Goal: Task Accomplishment & Management: Use online tool/utility

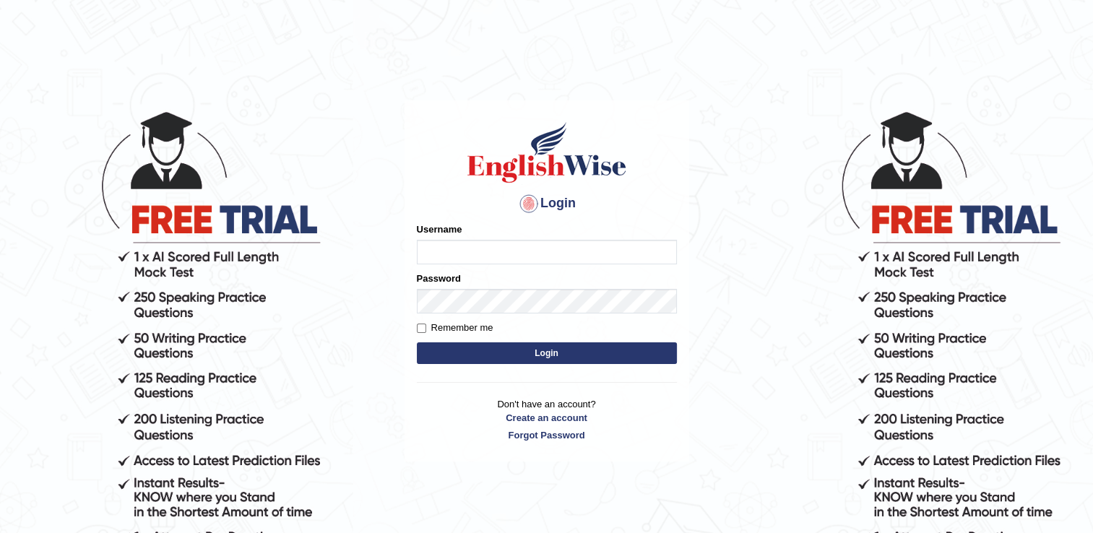
type input "pooja_pte"
click at [543, 357] on button "Login" at bounding box center [547, 353] width 260 height 22
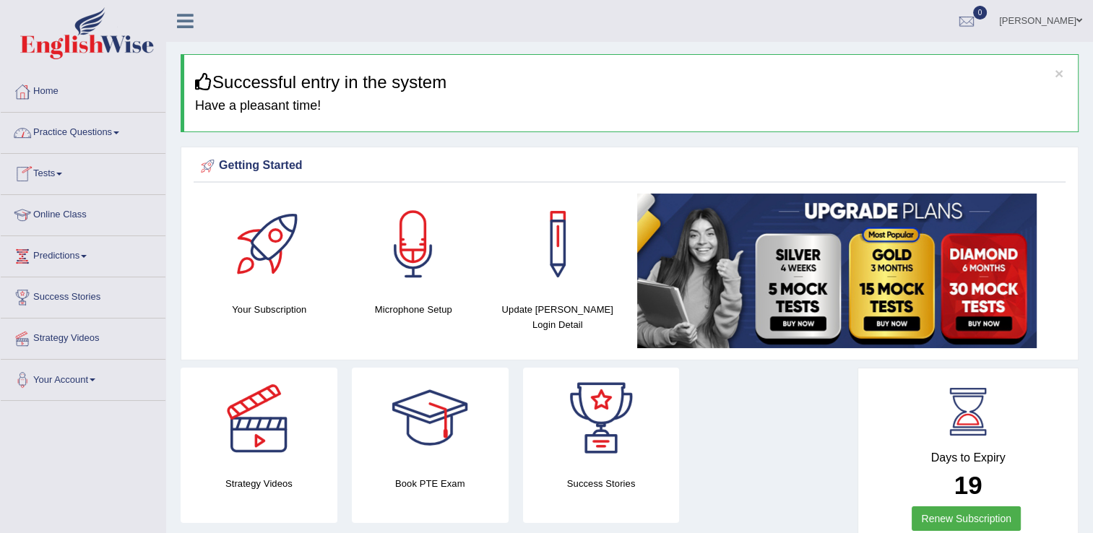
click at [87, 127] on link "Practice Questions" at bounding box center [83, 131] width 165 height 36
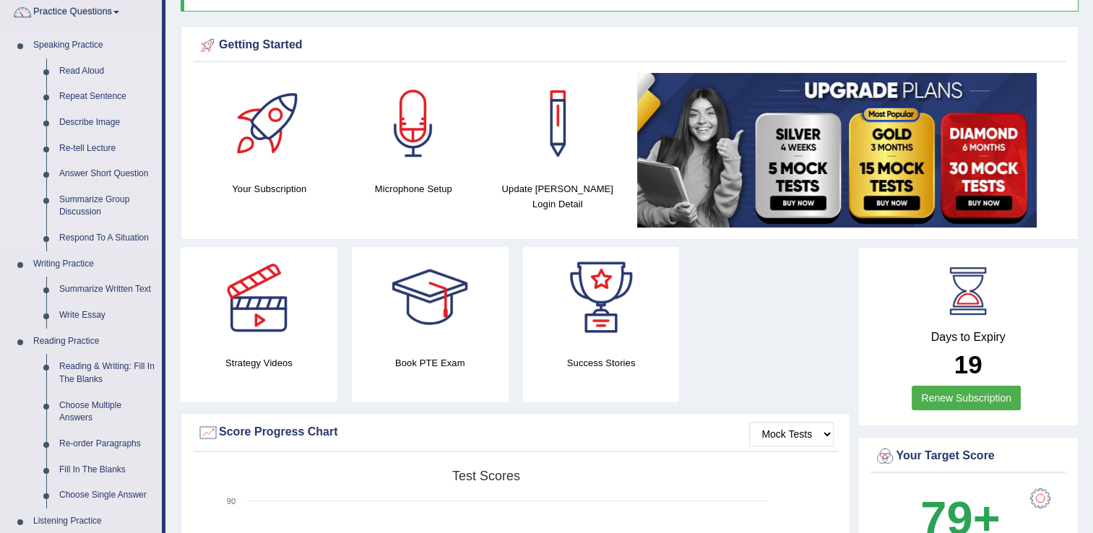
scroll to position [144, 0]
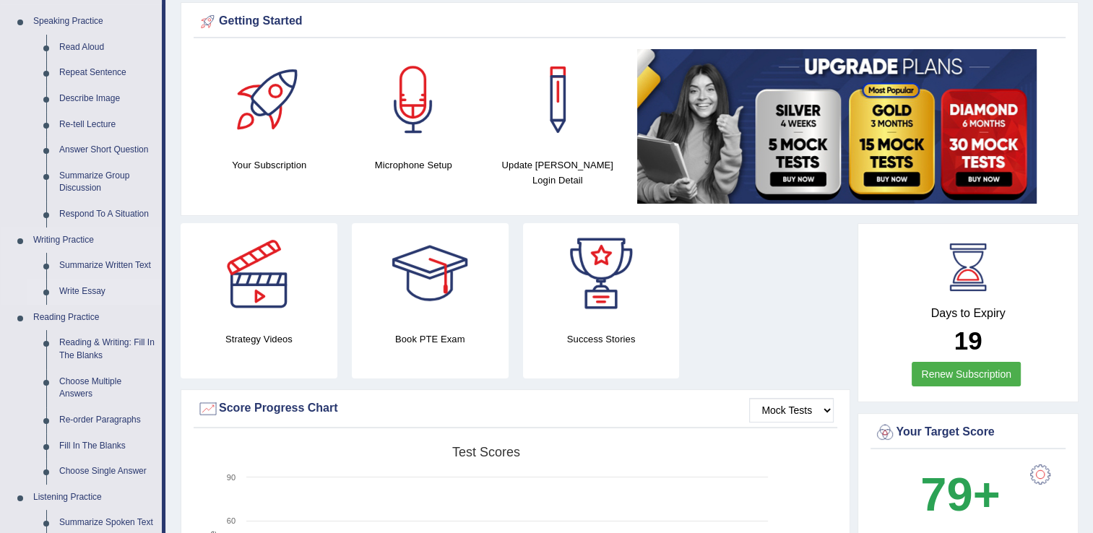
click at [84, 290] on link "Write Essay" at bounding box center [107, 292] width 109 height 26
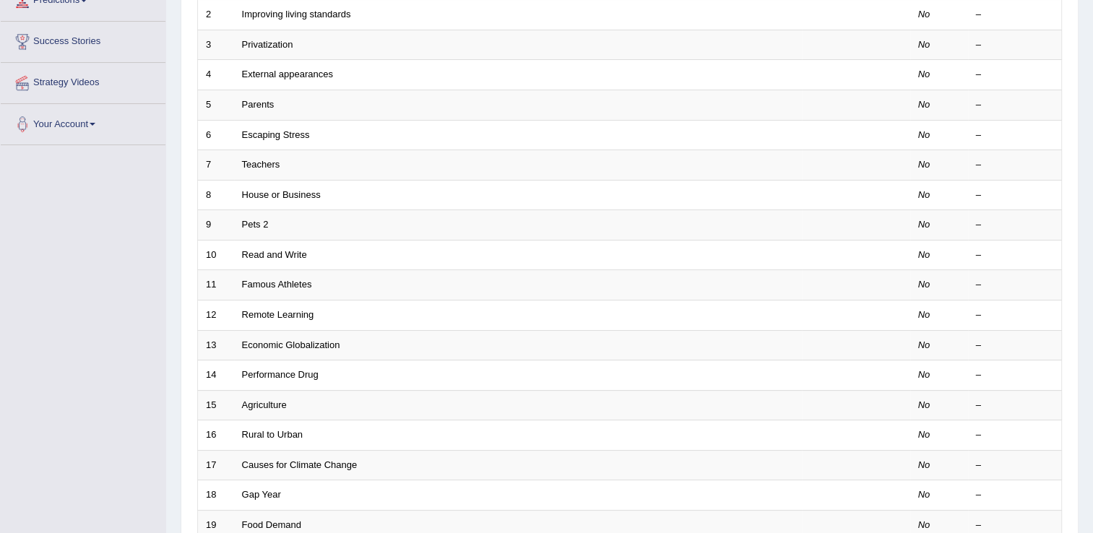
scroll to position [130, 0]
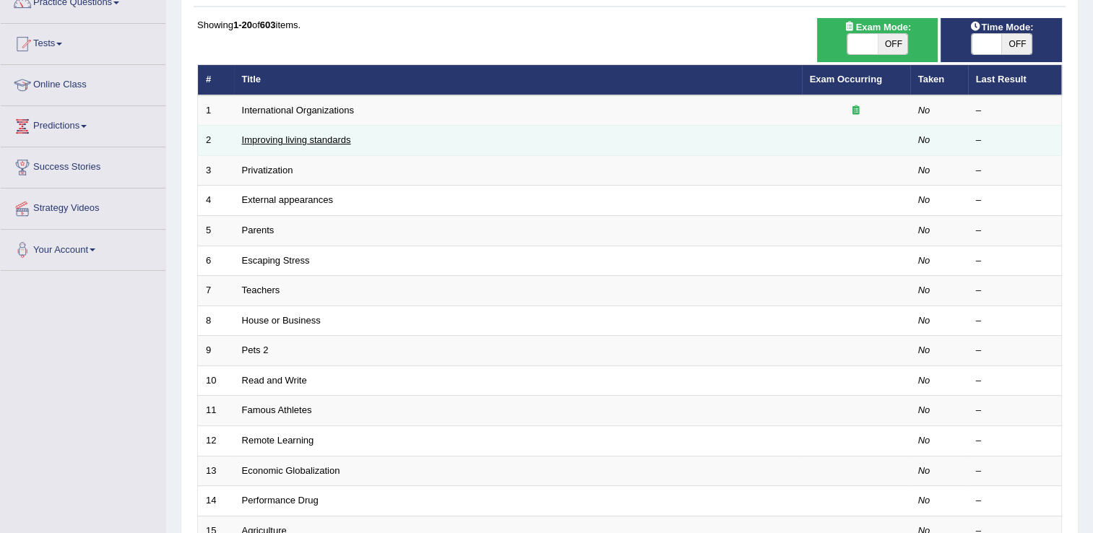
click at [260, 143] on link "Improving living standards" at bounding box center [296, 139] width 109 height 11
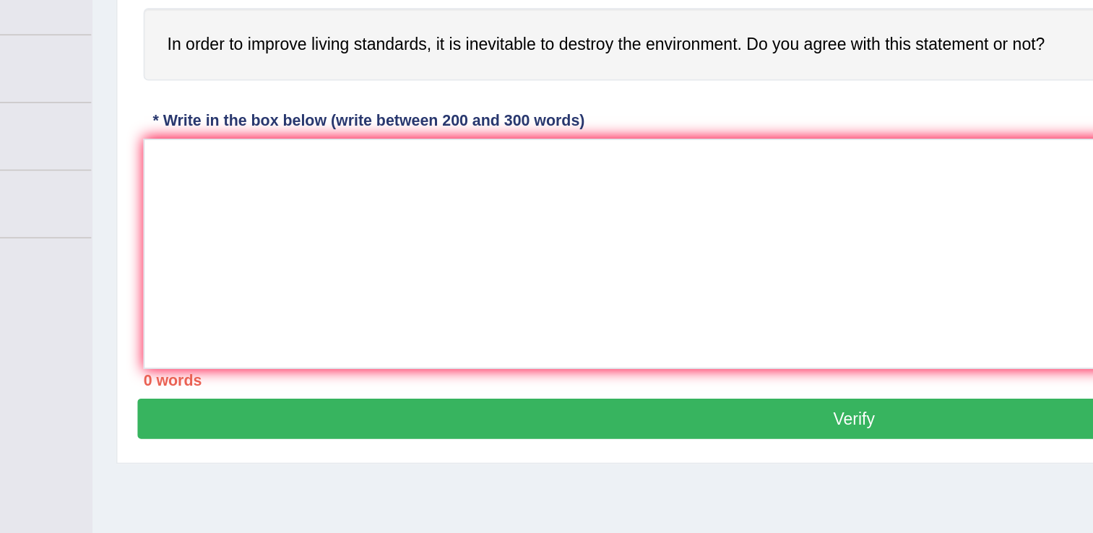
scroll to position [95, 0]
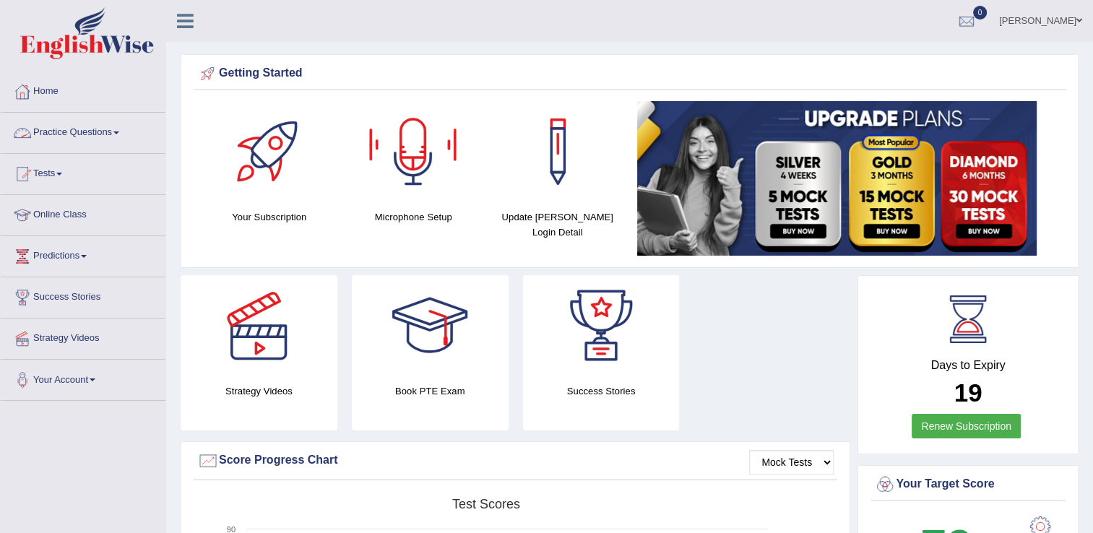
click at [89, 128] on link "Practice Questions" at bounding box center [83, 131] width 165 height 36
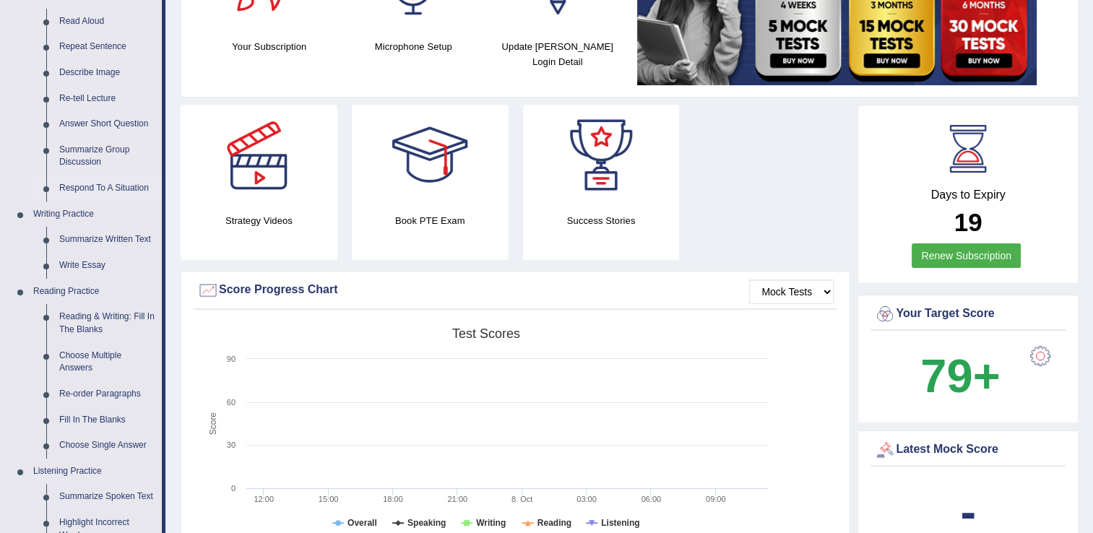
scroll to position [289, 0]
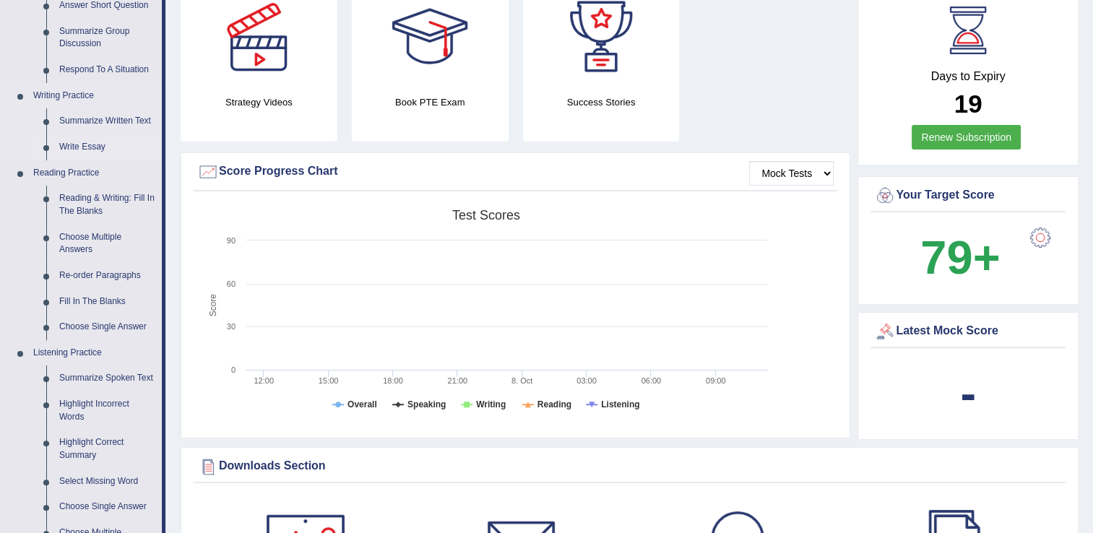
click at [92, 147] on link "Write Essay" at bounding box center [107, 147] width 109 height 26
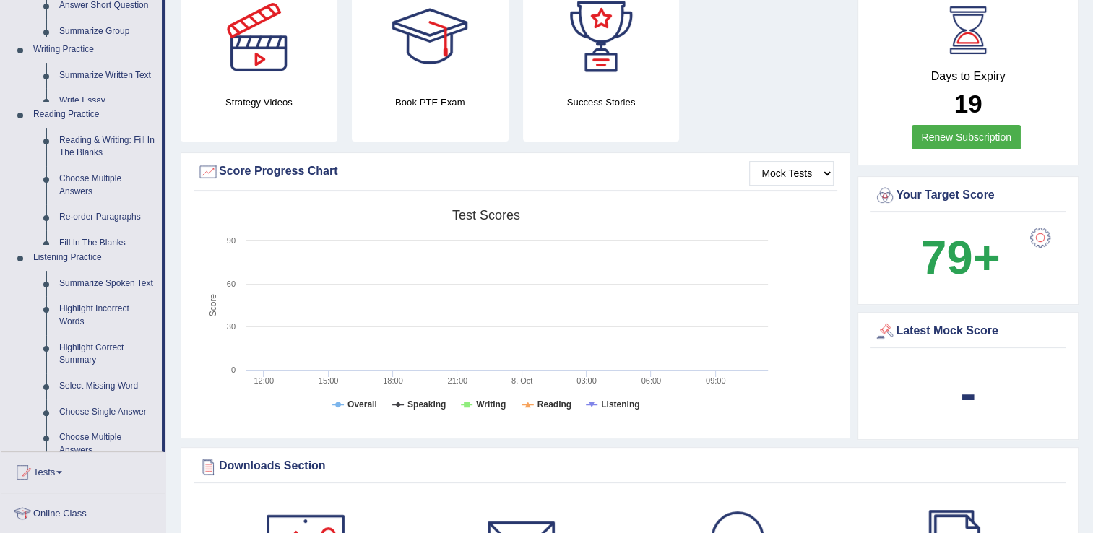
click at [92, 147] on ul "Home Practice Questions Speaking Practice Read Aloud Repeat Sentence Describe I…" at bounding box center [83, 241] width 165 height 916
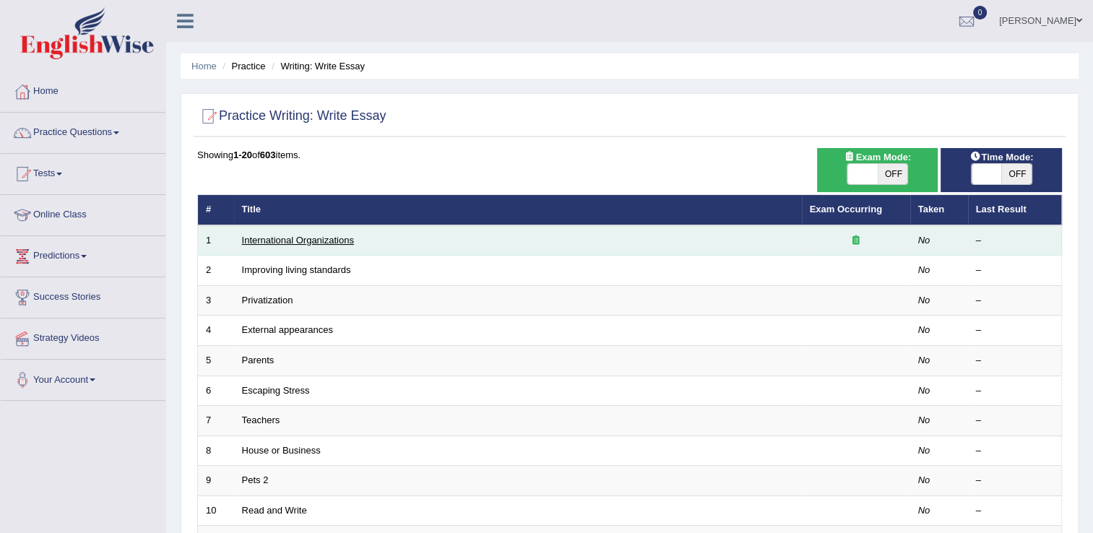
click at [298, 240] on link "International Organizations" at bounding box center [298, 240] width 112 height 11
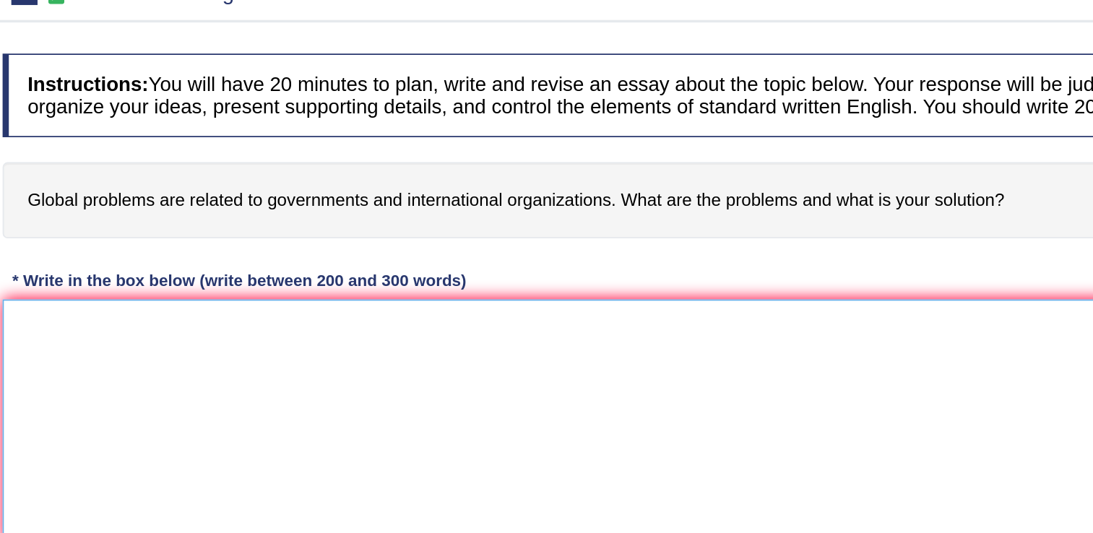
drag, startPoint x: 633, startPoint y: 419, endPoint x: 640, endPoint y: 411, distance: 10.3
click at [636, 417] on textarea at bounding box center [629, 410] width 864 height 140
drag, startPoint x: 653, startPoint y: 168, endPoint x: 643, endPoint y: 398, distance: 230.6
click at [643, 398] on textarea at bounding box center [629, 410] width 864 height 140
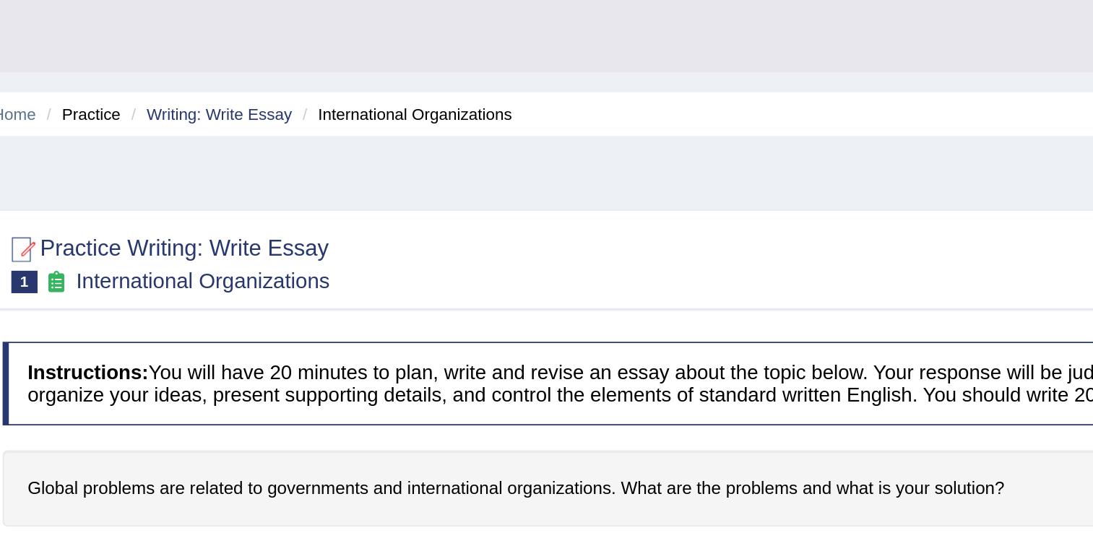
click at [501, 21] on ul "[PERSON_NAME] Toggle navigation Username: pooja_pte Access Type: Online Subscri…" at bounding box center [768, 20] width 649 height 41
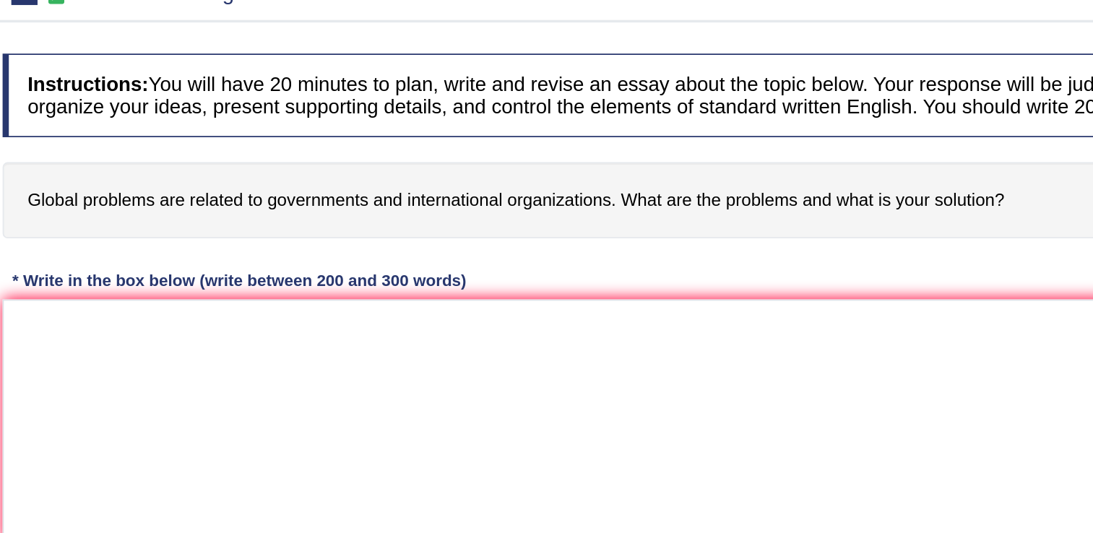
scroll to position [26, 0]
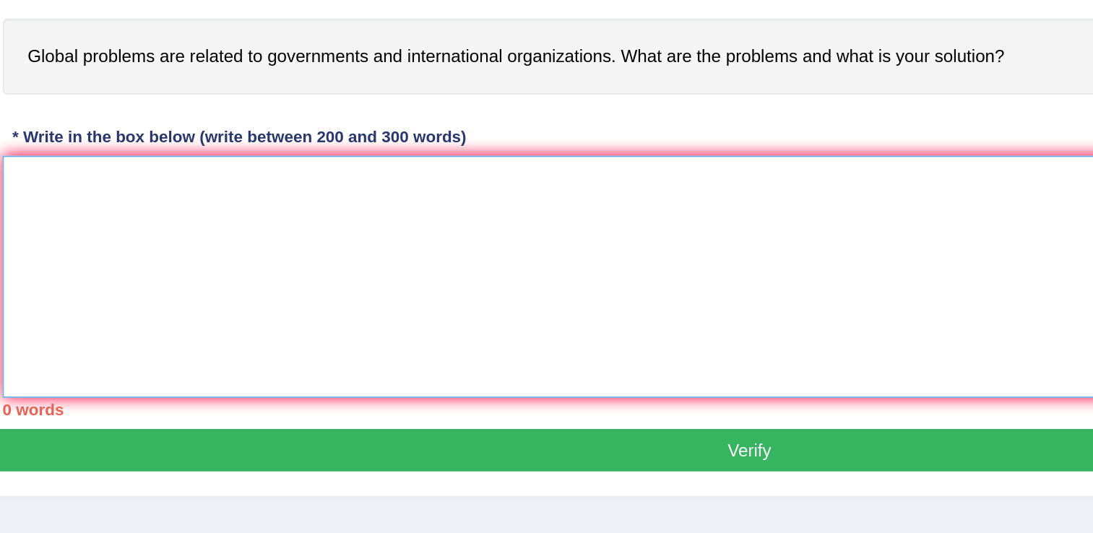
click at [438, 365] on textarea at bounding box center [629, 384] width 864 height 140
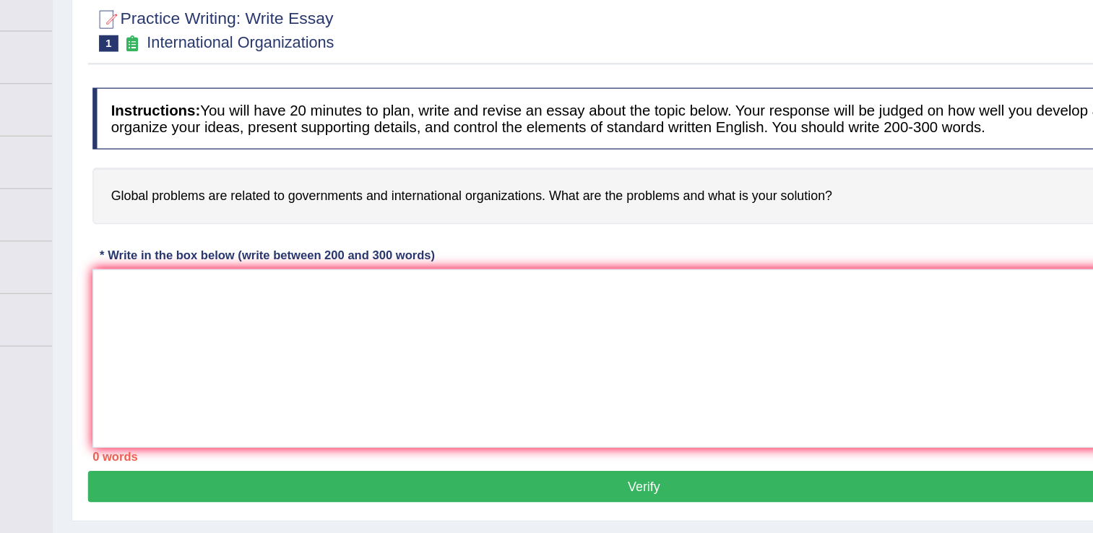
scroll to position [14, 0]
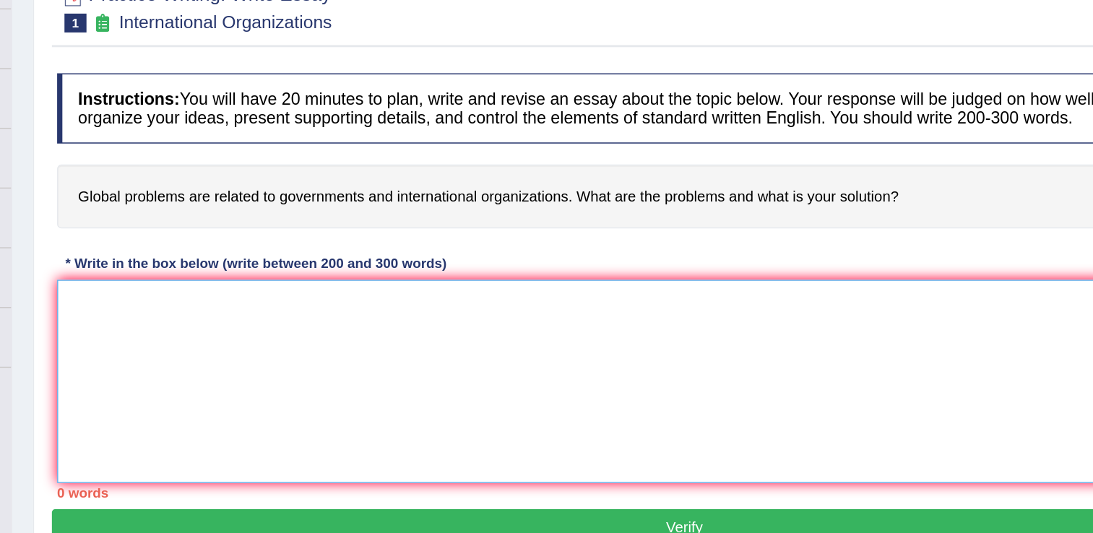
click at [287, 354] on textarea at bounding box center [629, 396] width 864 height 140
type textarea "g"
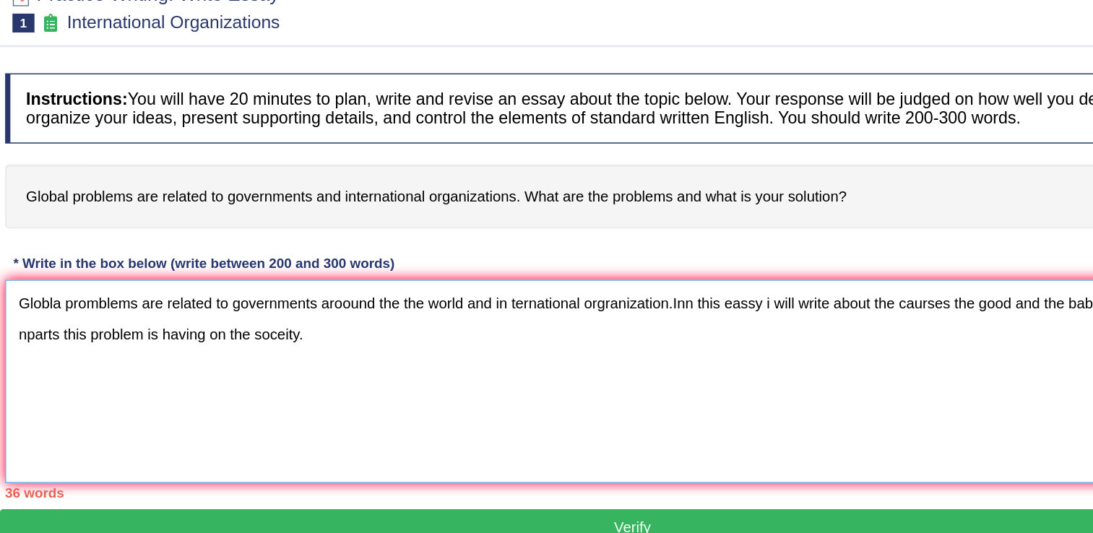
click at [669, 338] on textarea "Globla promblems are related to governments aroound the the world and in ternat…" at bounding box center [629, 396] width 864 height 140
click at [416, 357] on textarea "Globla promblems are related to governments aroound the the world and in ternat…" at bounding box center [629, 396] width 864 height 140
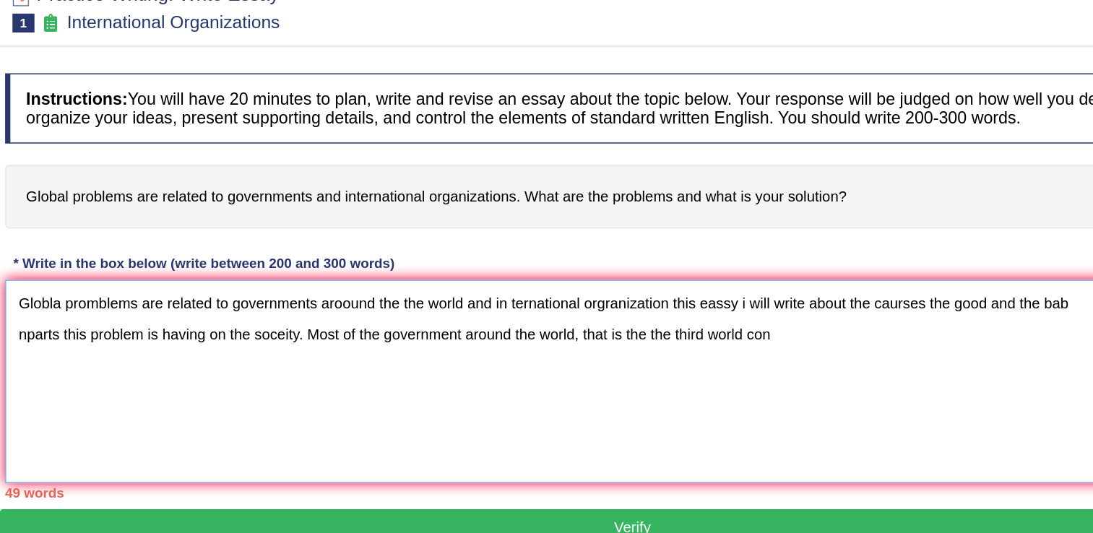
click at [742, 362] on textarea "Globla promblems are related to governments aroound the the world and in ternat…" at bounding box center [629, 396] width 864 height 140
click at [753, 365] on textarea "Globla promblems are related to governments aroound the the world and in ternat…" at bounding box center [629, 396] width 864 height 140
click at [516, 353] on textarea "Globla promblems are related to governments aroound the the world and in ternat…" at bounding box center [629, 396] width 864 height 140
click at [760, 357] on textarea "Globla promblems are related to governments aroound the the world and in ternat…" at bounding box center [629, 396] width 864 height 140
click at [773, 362] on textarea "Globla promblems are related to governments aroound the the world and in ternat…" at bounding box center [629, 396] width 864 height 140
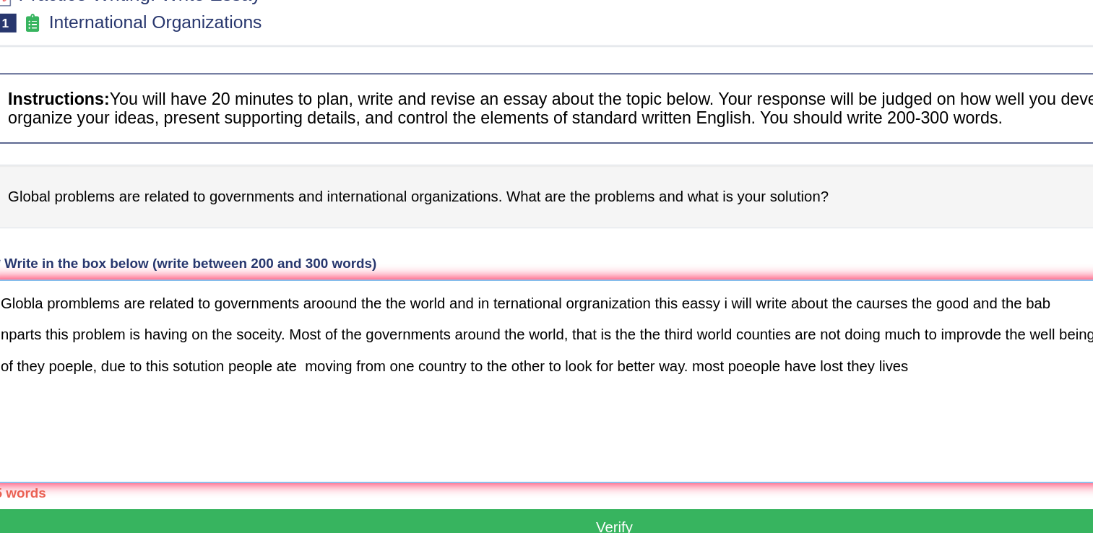
click at [852, 373] on textarea "Globla promblems are related to governments aroound the the world and in ternat…" at bounding box center [629, 396] width 864 height 140
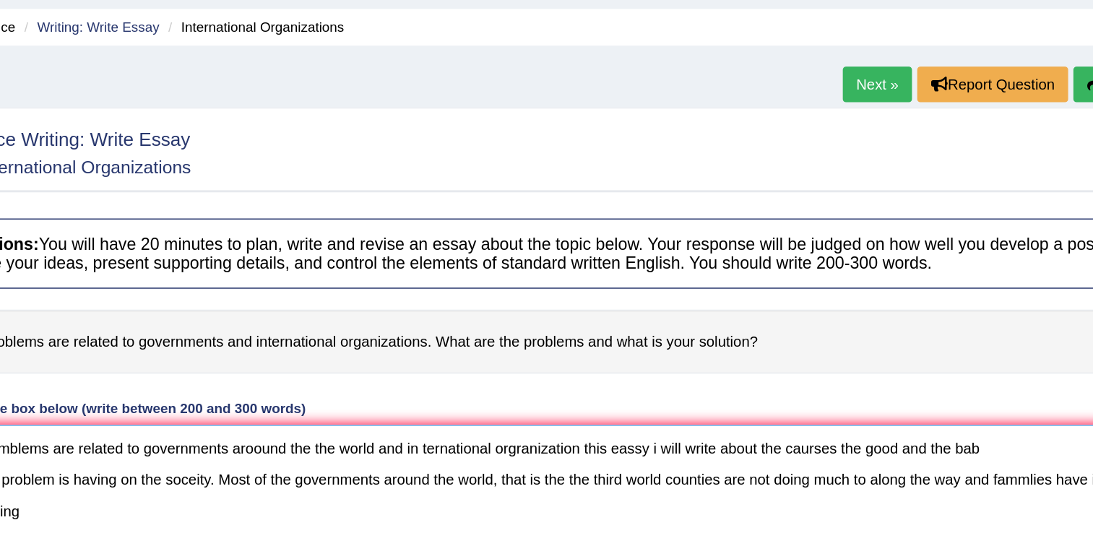
scroll to position [0, 0]
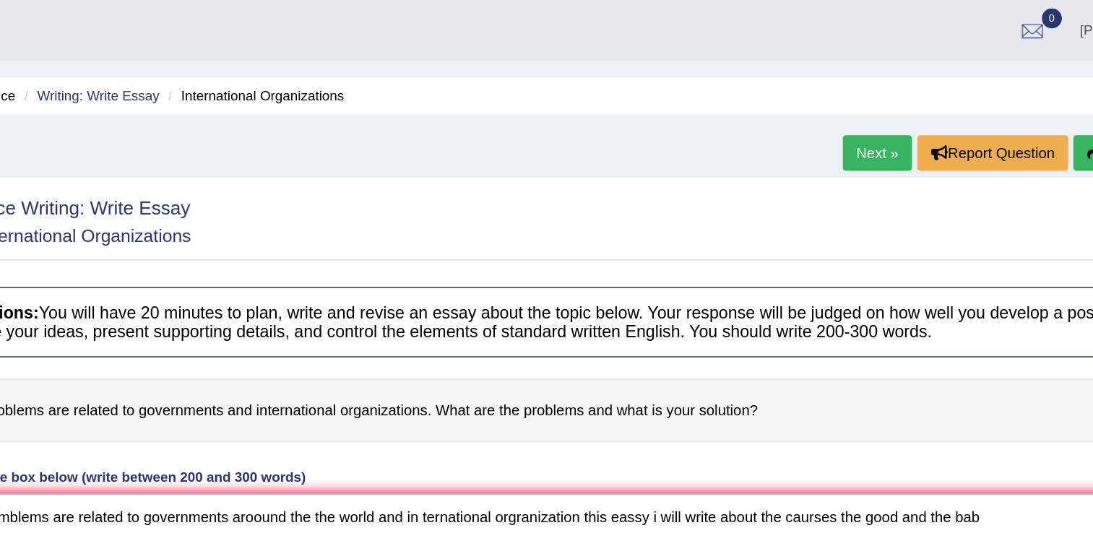
click at [1005, 364] on textarea "Globla promblems are related to governments aroound the the world and in ternat…" at bounding box center [629, 410] width 864 height 140
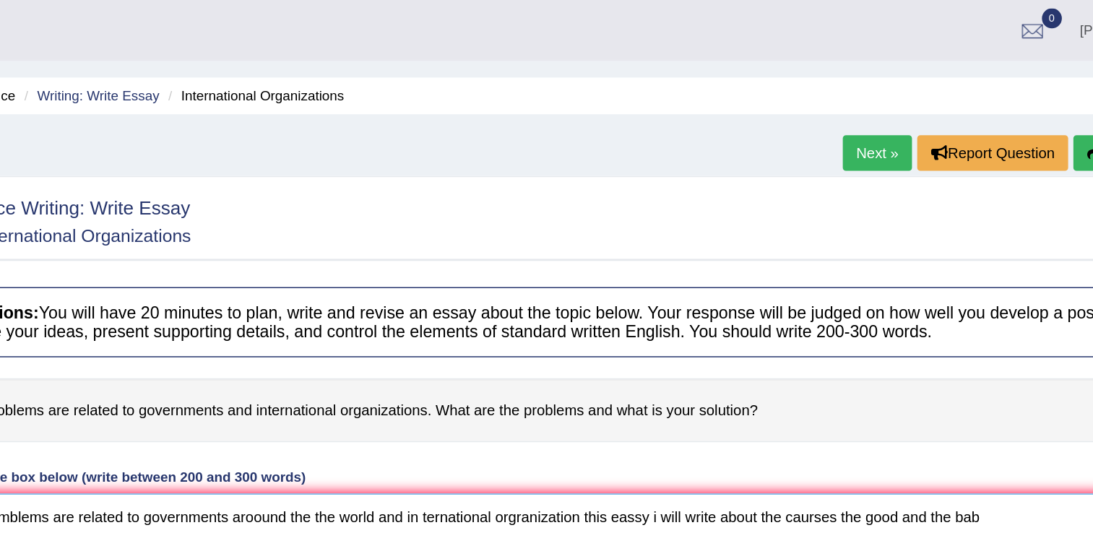
click at [1005, 364] on textarea "Globla promblems are related to governments aroound the the world and in ternat…" at bounding box center [629, 410] width 864 height 140
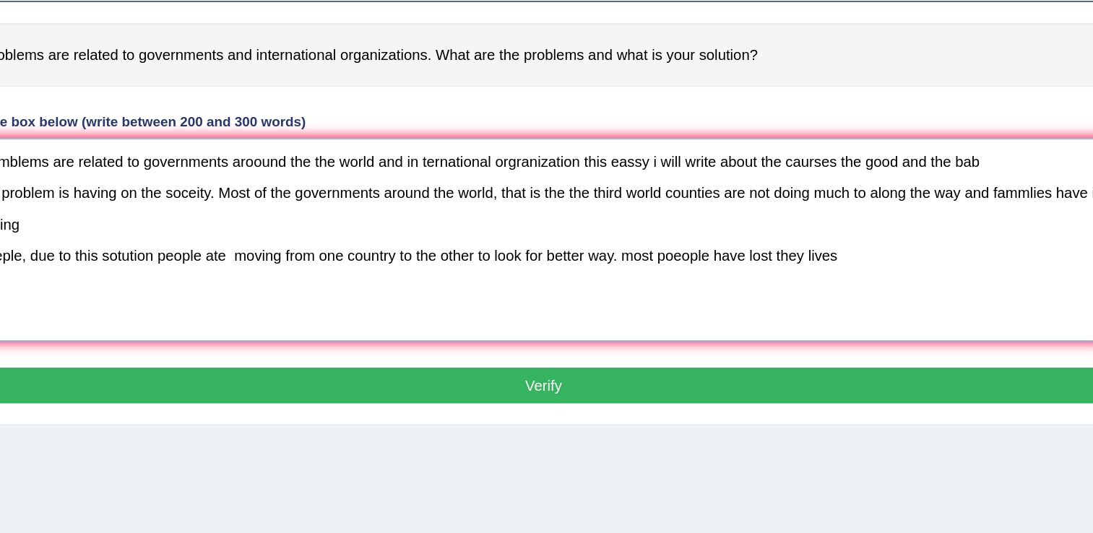
scroll to position [134, 0]
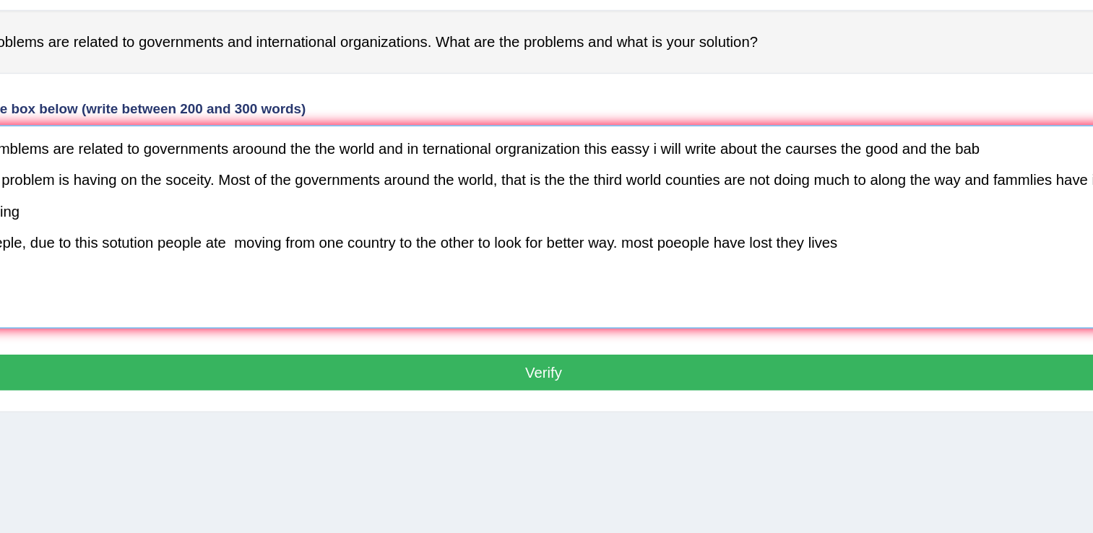
click at [932, 222] on textarea "Globla promblems are related to governments aroound the the world and in ternat…" at bounding box center [629, 276] width 864 height 140
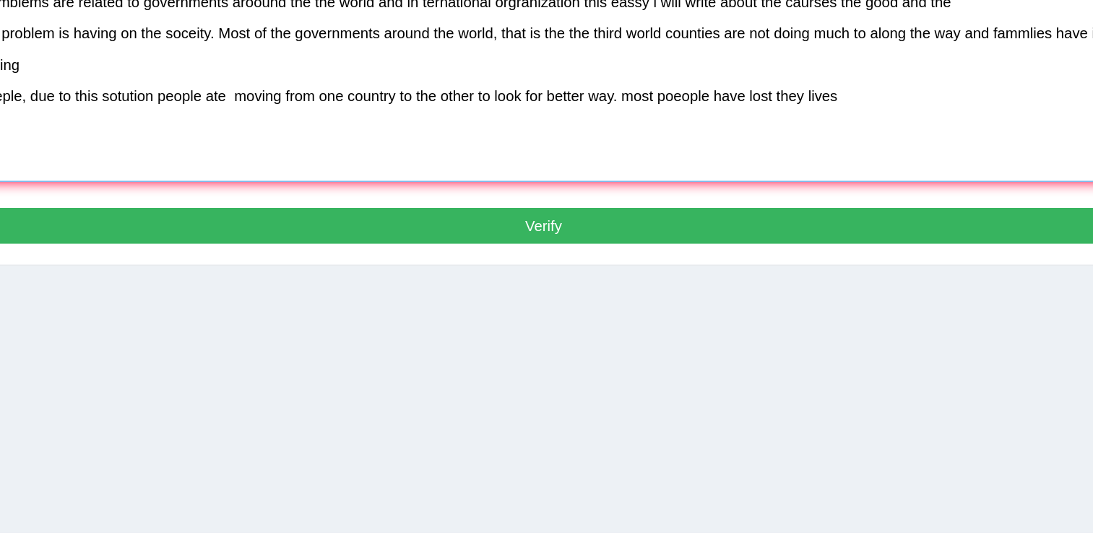
scroll to position [225, 0]
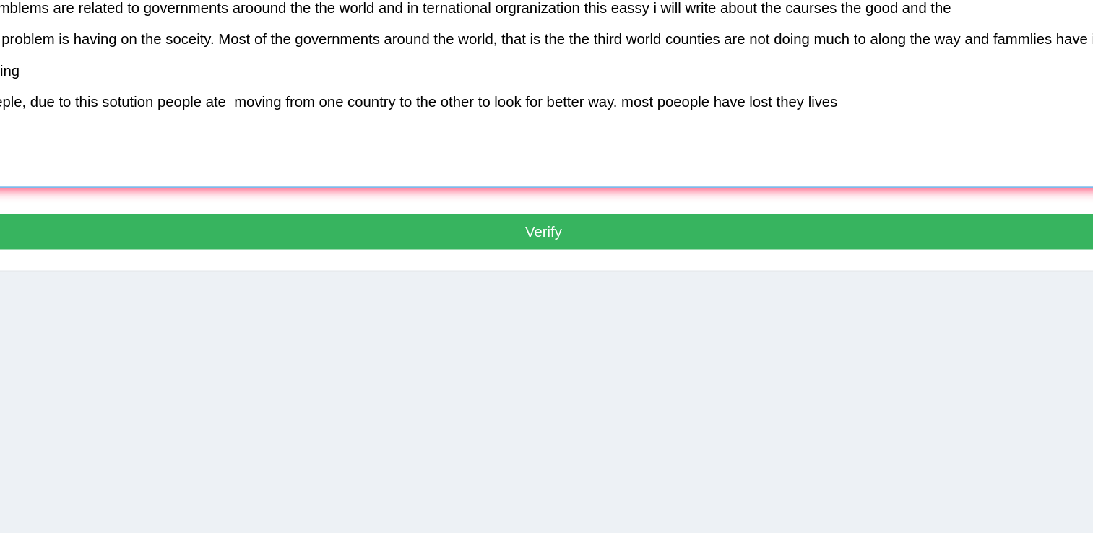
click at [841, 199] on textarea "Globla promblems are related to governments aroound the the world and in ternat…" at bounding box center [629, 185] width 864 height 140
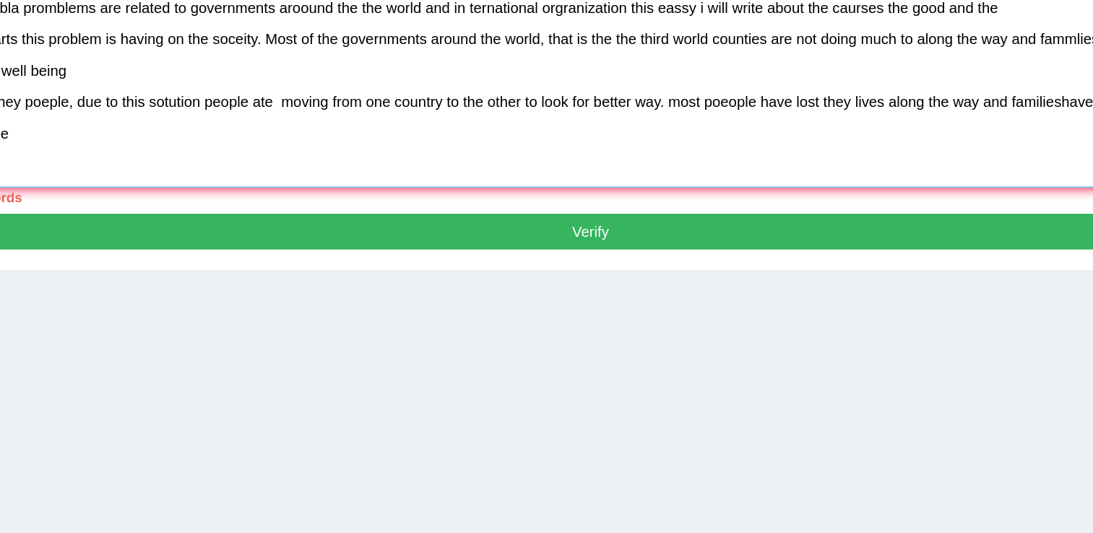
click at [953, 190] on textarea "Globla promblems are related to governments aroound the the world and in ternat…" at bounding box center [629, 185] width 864 height 140
click at [249, 210] on textarea "Globla promblems are related to governments aroound the the world and in ternat…" at bounding box center [629, 185] width 864 height 140
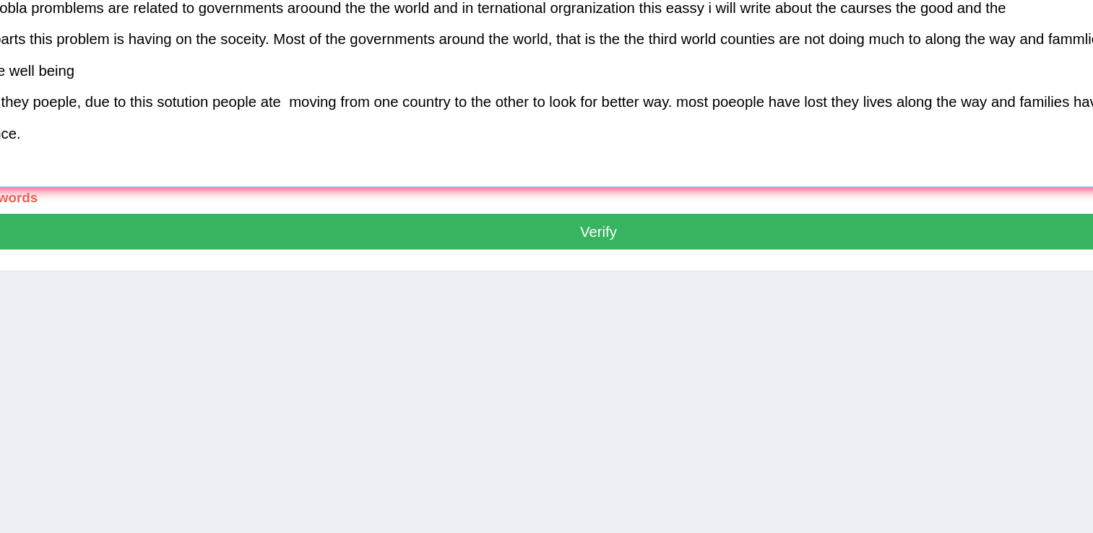
type textarea "Globla promblems are related to governments aroound the the world and in ternat…"
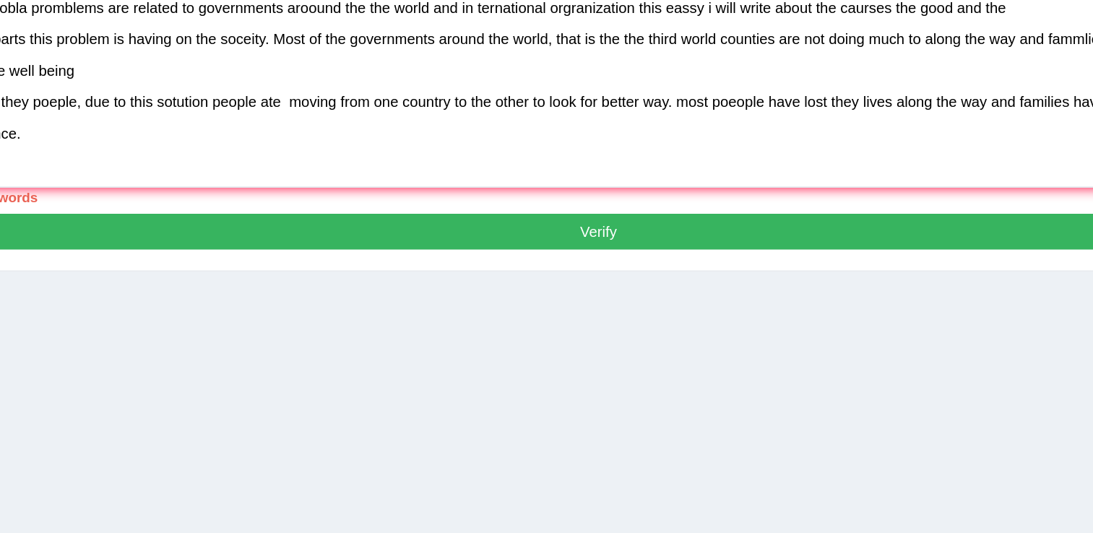
click at [620, 279] on button "Verify" at bounding box center [630, 285] width 872 height 25
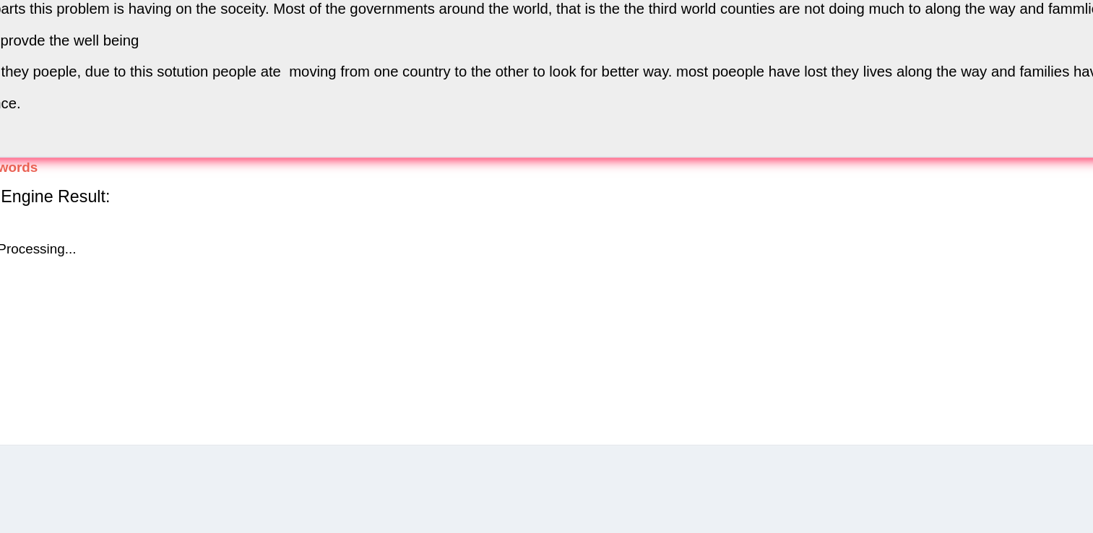
scroll to position [204, 0]
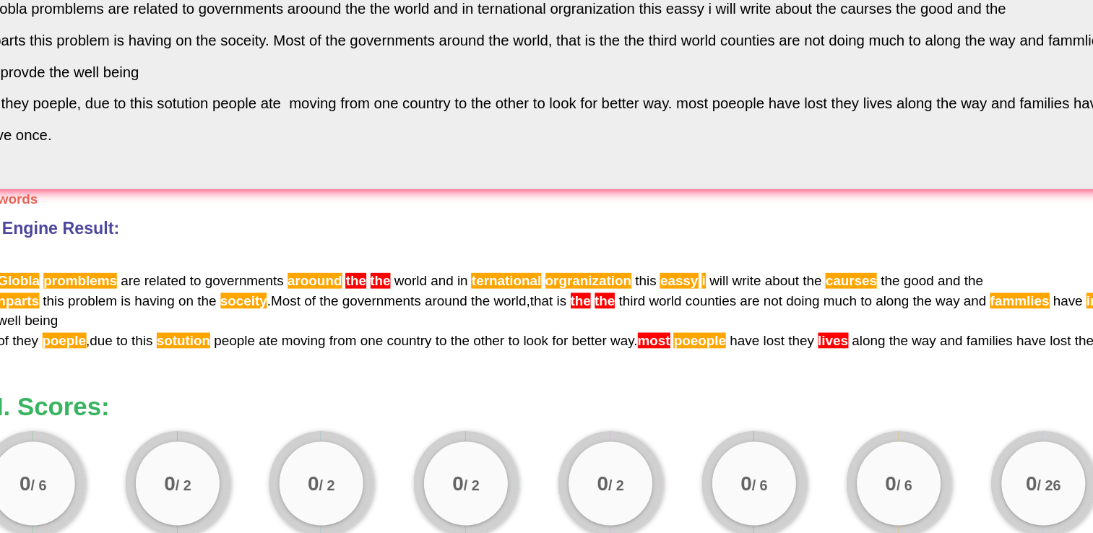
drag, startPoint x: 606, startPoint y: 128, endPoint x: 783, endPoint y: 259, distance: 220.0
click at [774, 265] on div "Instructions: You will have 20 minutes to plan, write and revise an essay about…" at bounding box center [619, 254] width 850 height 534
